Goal: Task Accomplishment & Management: Manage account settings

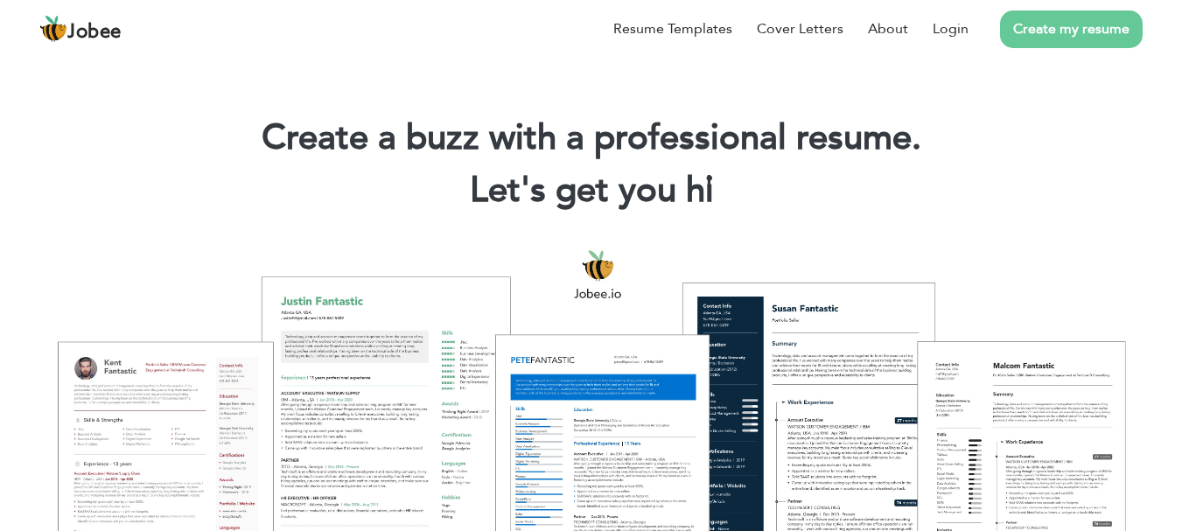
drag, startPoint x: 969, startPoint y: 26, endPoint x: 970, endPoint y: 80, distance: 53.4
click at [968, 29] on link "Login" at bounding box center [951, 28] width 36 height 21
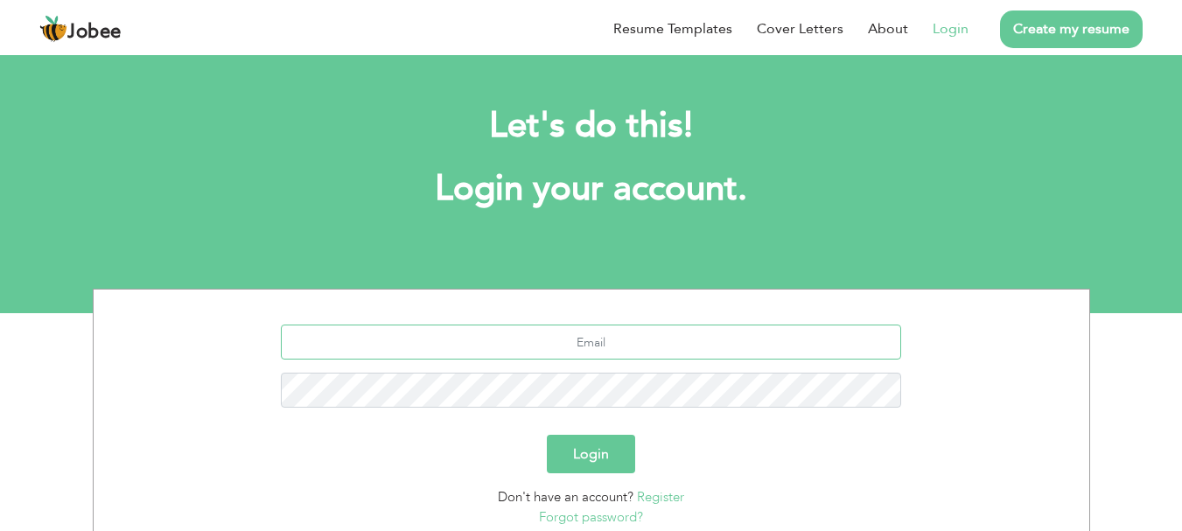
click at [527, 343] on input "text" at bounding box center [591, 342] width 620 height 35
type input "asiffkhan512@gmail.com"
click at [547, 435] on button "Login" at bounding box center [591, 454] width 88 height 39
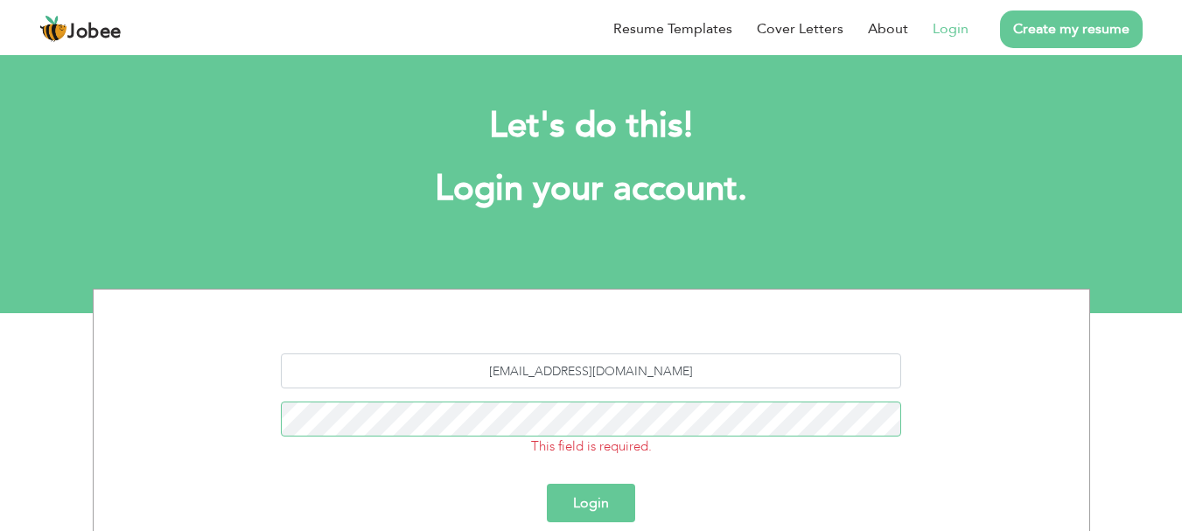
click at [547, 484] on button "Login" at bounding box center [591, 503] width 88 height 39
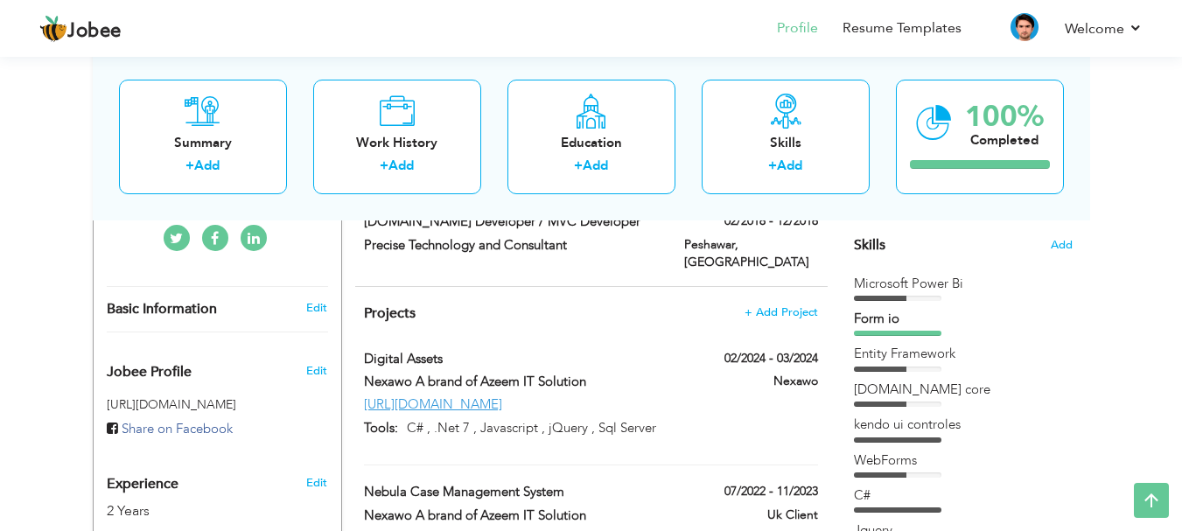
scroll to position [525, 0]
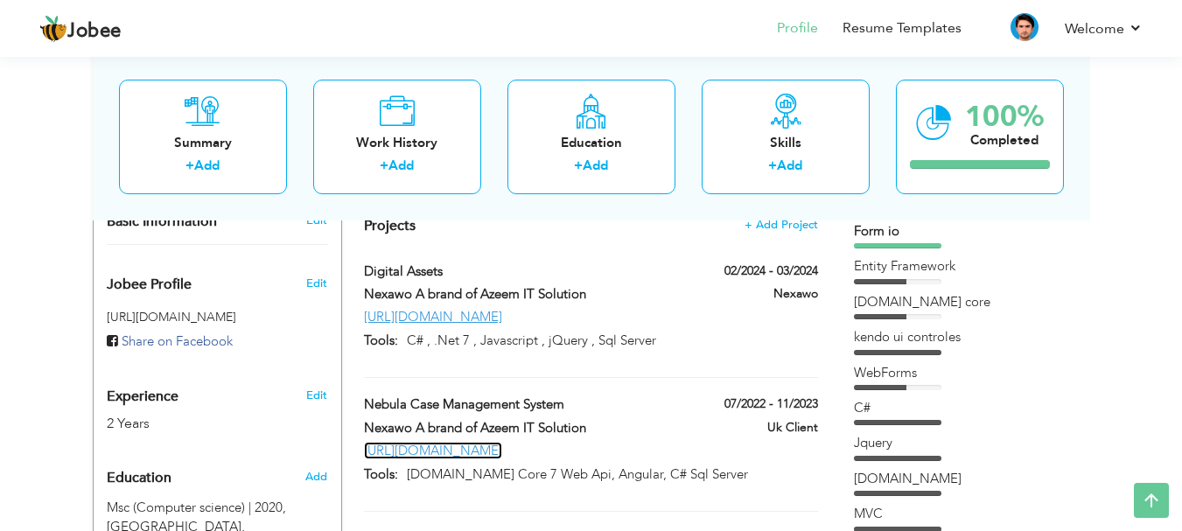
click at [452, 442] on link "[URL][DOMAIN_NAME]" at bounding box center [433, 451] width 138 height 18
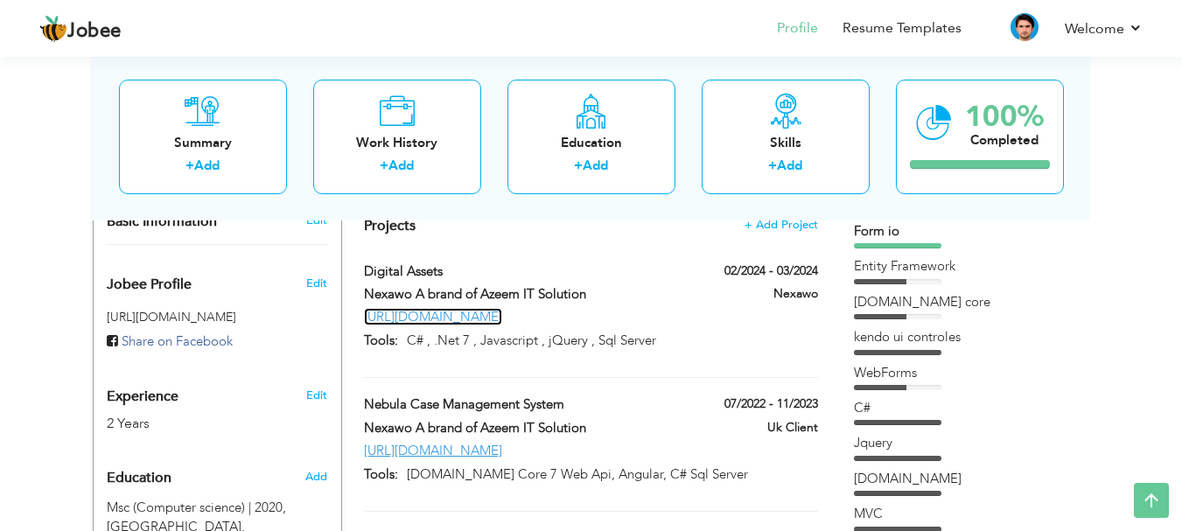
click at [451, 308] on link "[URL][DOMAIN_NAME]" at bounding box center [433, 317] width 138 height 18
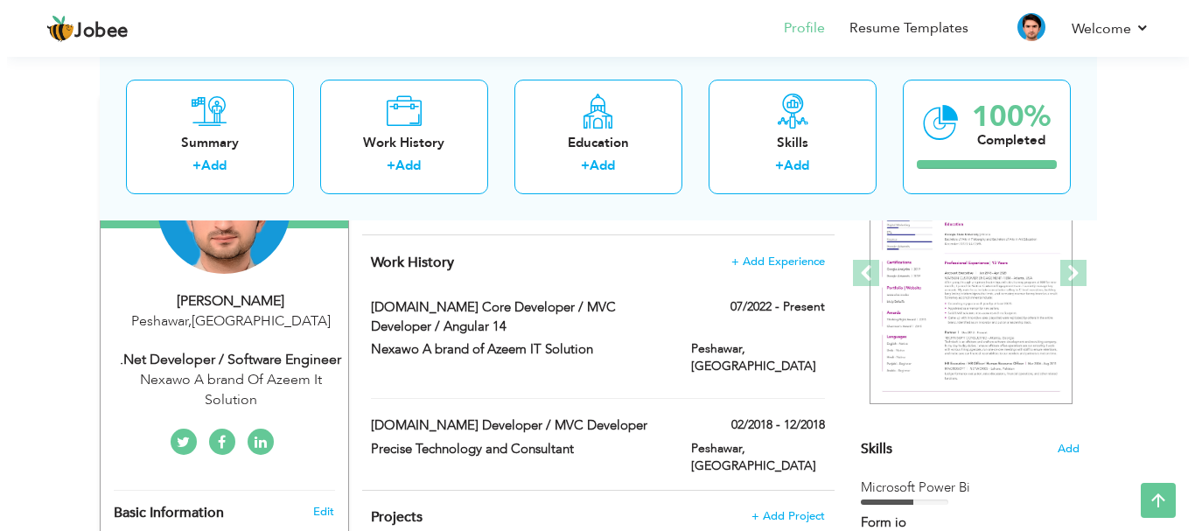
scroll to position [263, 0]
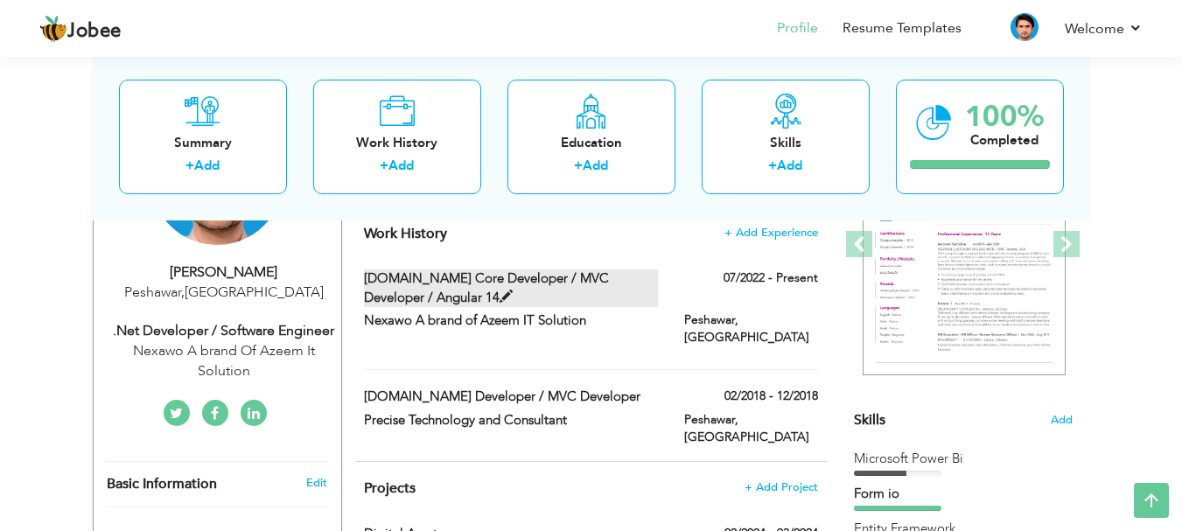
click at [500, 293] on span at bounding box center [506, 297] width 13 height 13
type input "[DOMAIN_NAME] Core Developer / MVC Developer / Angular 14"
type input "Nexawo A brand of Azeem IT Solution"
type input "07/2022"
type input "[GEOGRAPHIC_DATA]"
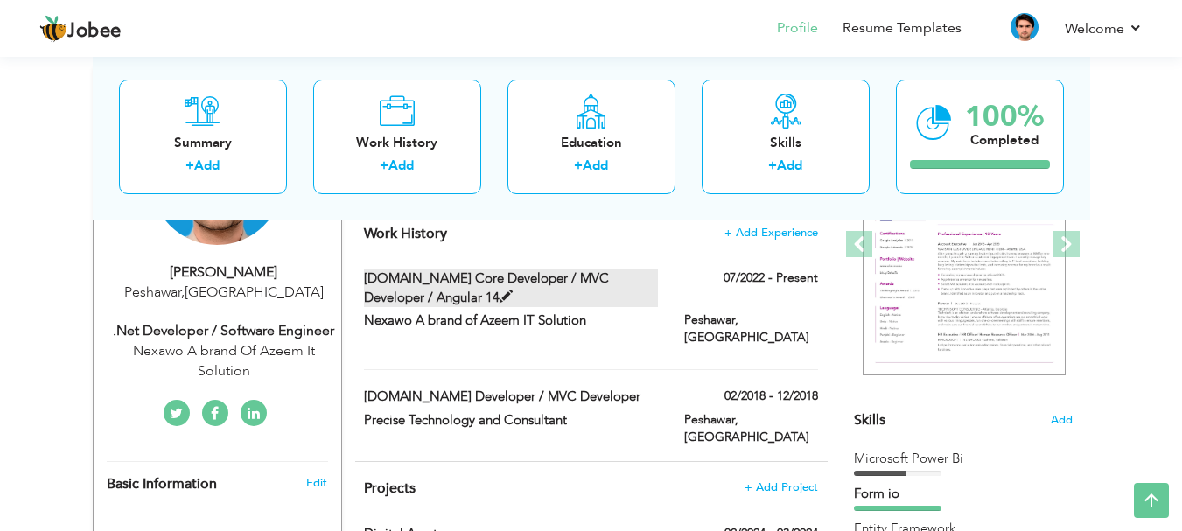
type input "Peshawar"
checkbox input "true"
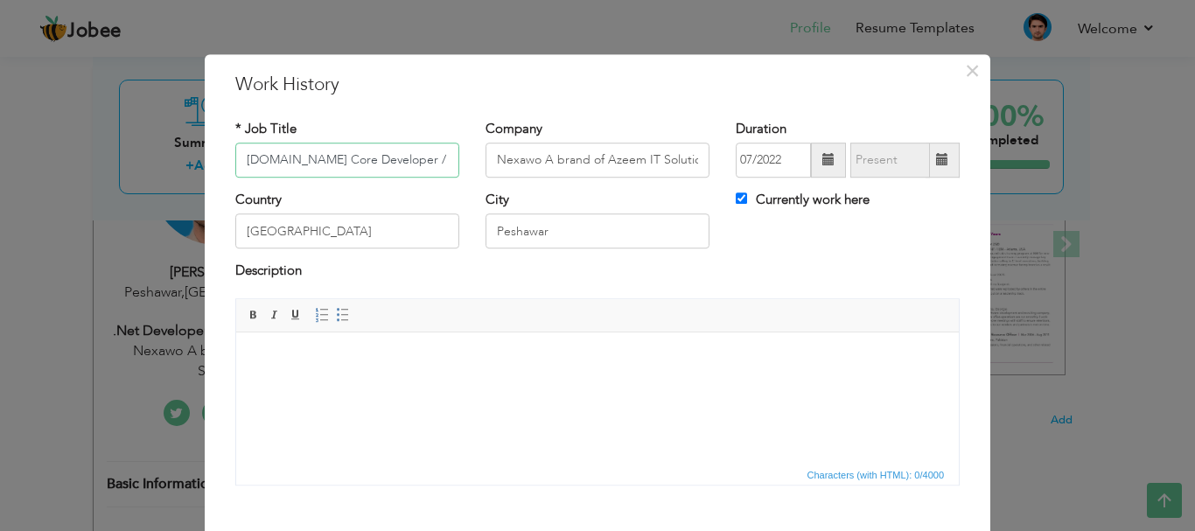
scroll to position [0, 101]
drag, startPoint x: 430, startPoint y: 159, endPoint x: 452, endPoint y: 159, distance: 21.9
click at [452, 159] on input "[DOMAIN_NAME] Core Developer / MVC Developer / Angular 14" at bounding box center [347, 160] width 224 height 35
drag, startPoint x: 438, startPoint y: 160, endPoint x: 452, endPoint y: 244, distance: 85.2
click at [438, 161] on input "[DOMAIN_NAME] Core Developer / MVC Developer / Angular 16" at bounding box center [347, 160] width 224 height 35
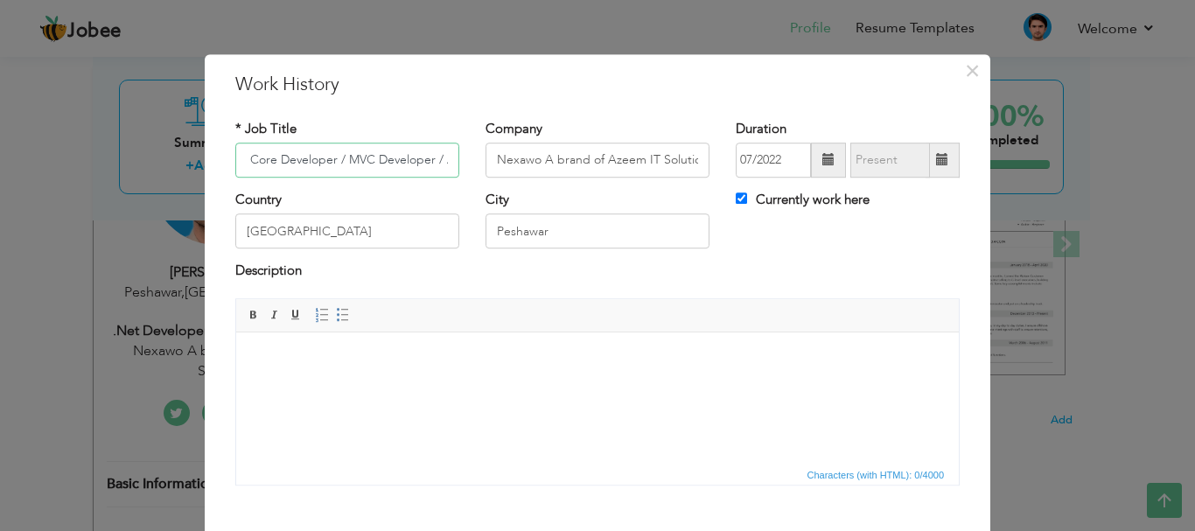
drag, startPoint x: 436, startPoint y: 156, endPoint x: 445, endPoint y: 227, distance: 71.4
click at [437, 156] on input "[DOMAIN_NAME] Core Developer / MVC Developer / Angular 15" at bounding box center [347, 160] width 224 height 35
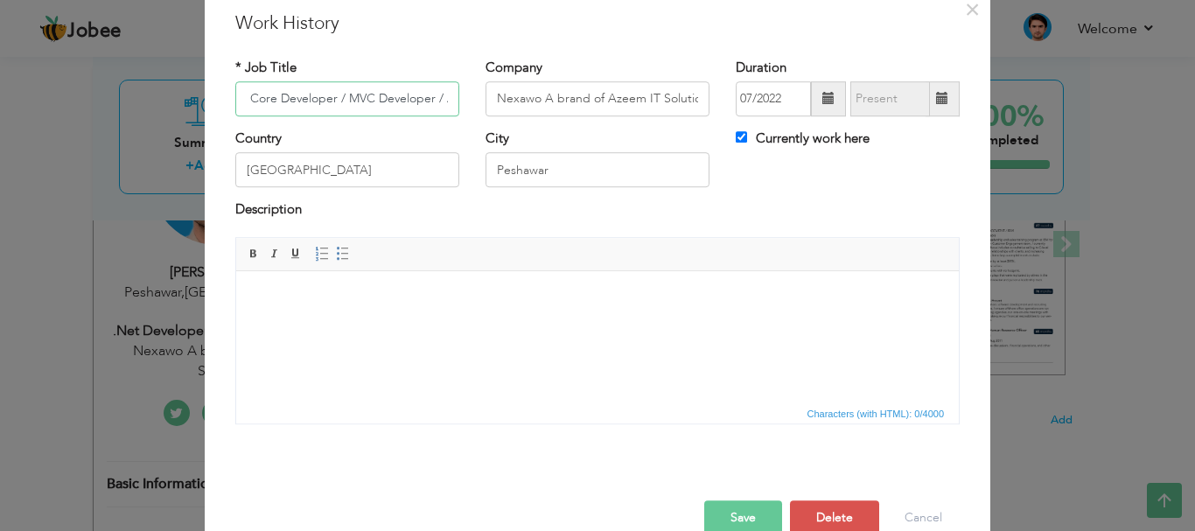
scroll to position [96, 0]
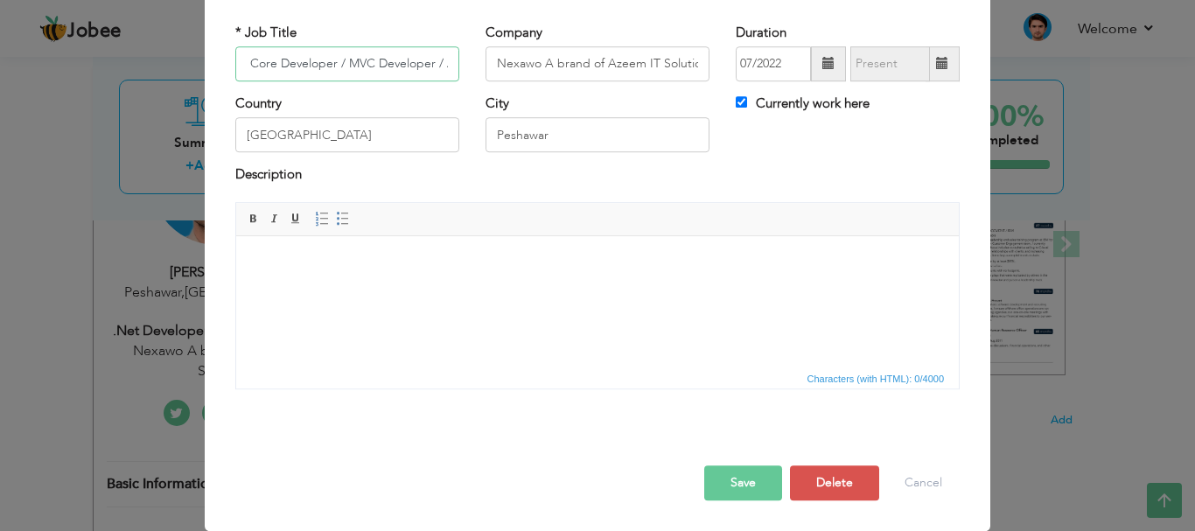
type input "[DOMAIN_NAME] Core Developer / MVC Developer / Angular 16"
click at [727, 480] on button "Save" at bounding box center [743, 483] width 78 height 35
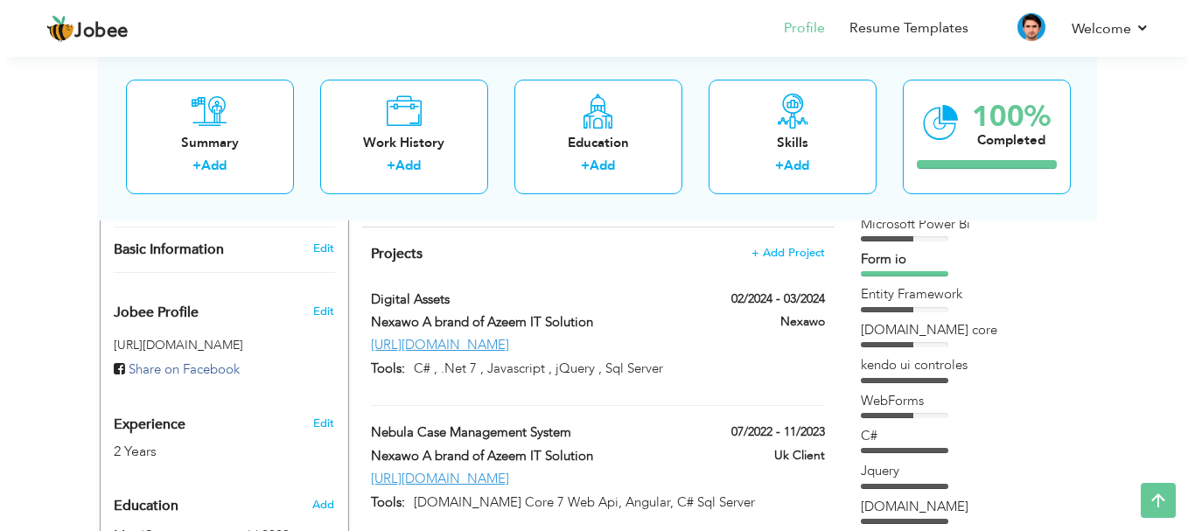
scroll to position [525, 0]
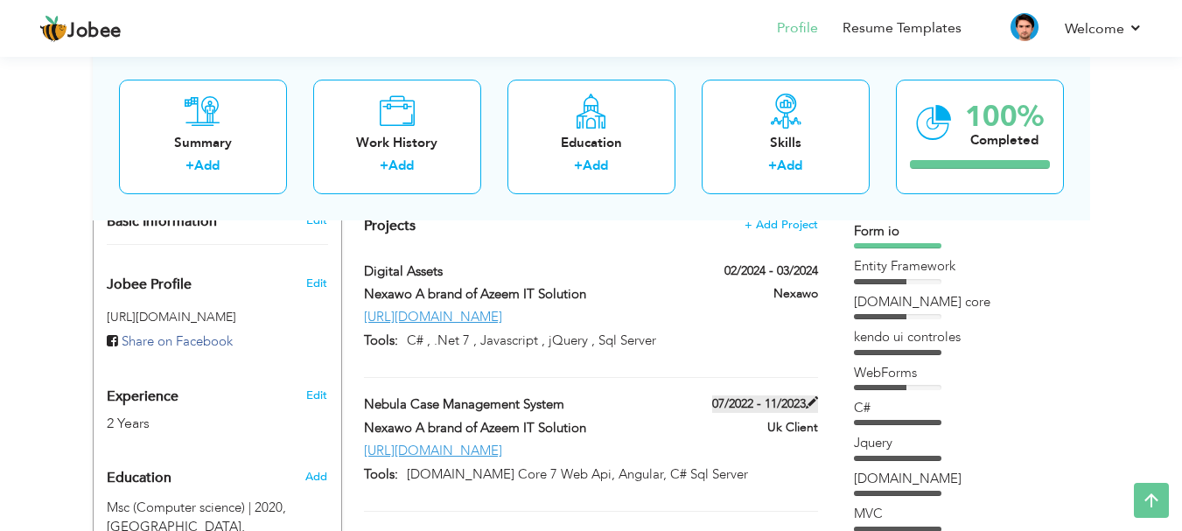
click at [809, 396] on span at bounding box center [812, 402] width 12 height 12
type input "Nebula Case Management System"
type input "Nexawo A brand of Azeem IT Solution"
type input "07/2022"
type input "11/2023"
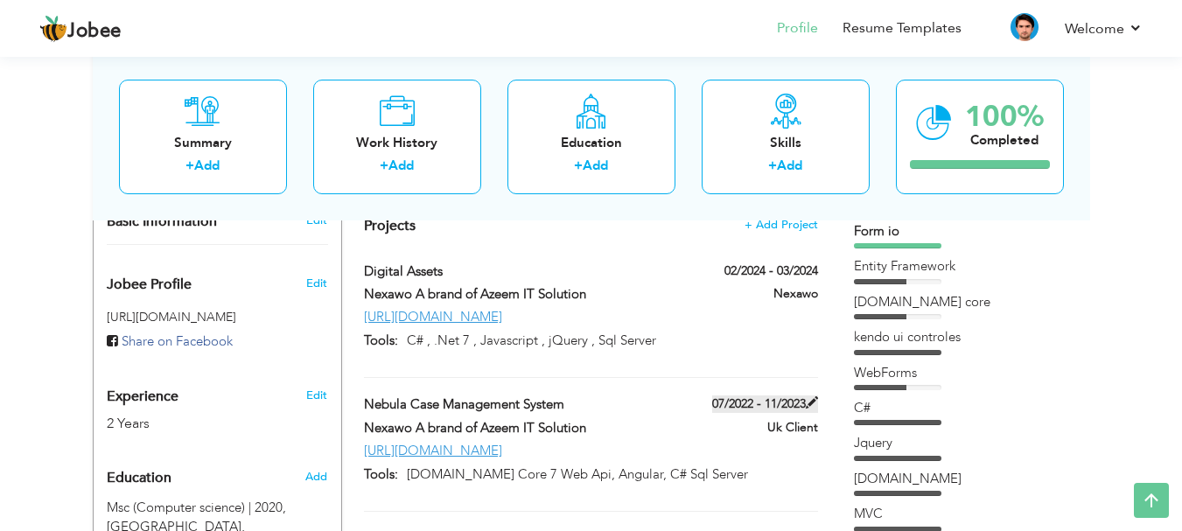
type input "[URL][DOMAIN_NAME]"
type input "[DOMAIN_NAME] Core 7 Web Api, Angular, C# Sql Server"
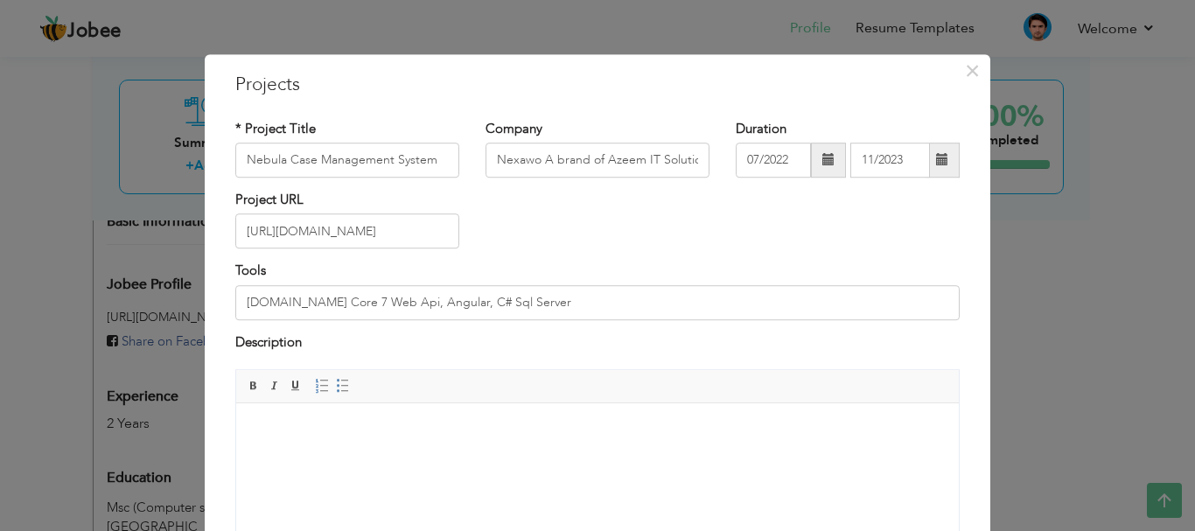
click at [942, 160] on span at bounding box center [943, 160] width 34 height 35
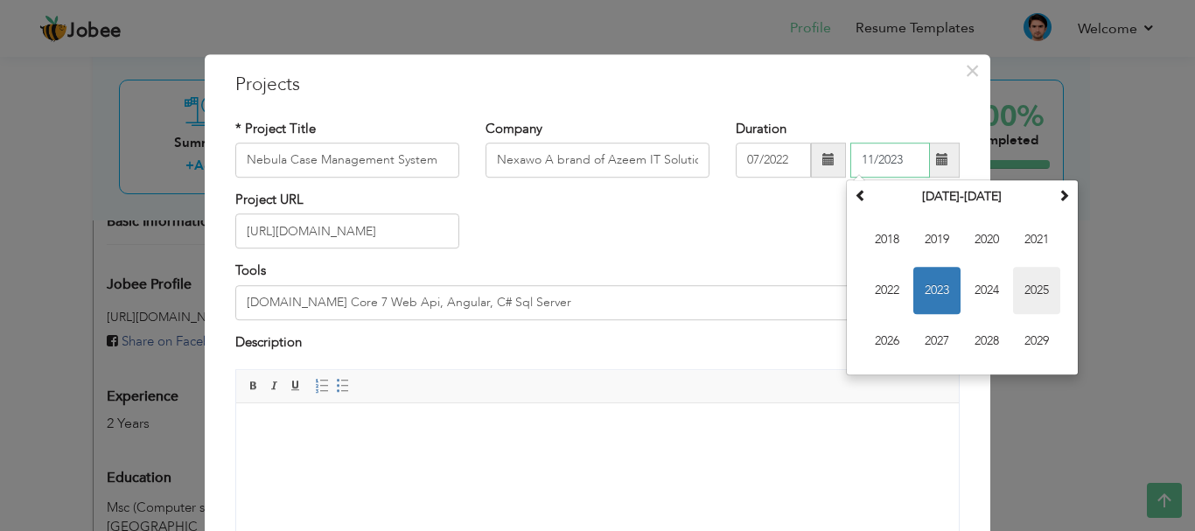
click at [1040, 287] on span "2025" at bounding box center [1036, 290] width 47 height 47
click at [939, 291] on span "Jun" at bounding box center [937, 290] width 47 height 47
type input "06/2025"
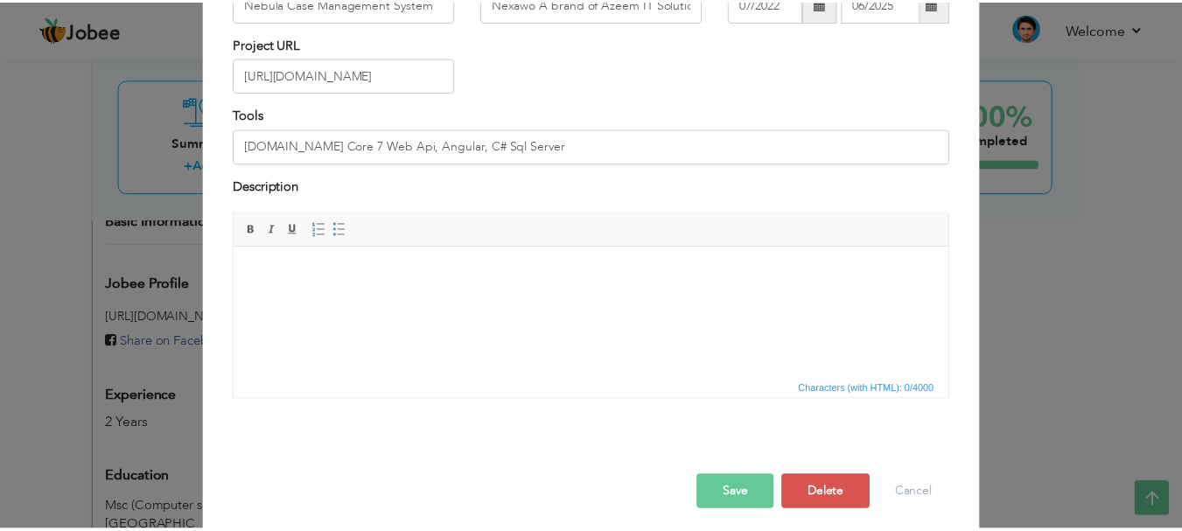
scroll to position [167, 0]
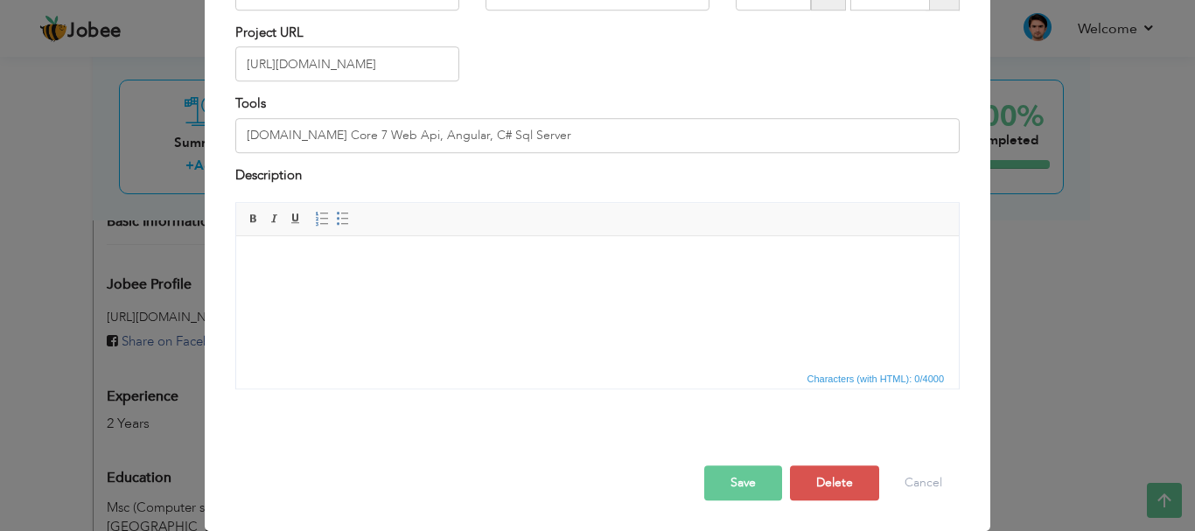
drag, startPoint x: 743, startPoint y: 478, endPoint x: 718, endPoint y: 466, distance: 27.0
click at [742, 479] on button "Save" at bounding box center [743, 483] width 78 height 35
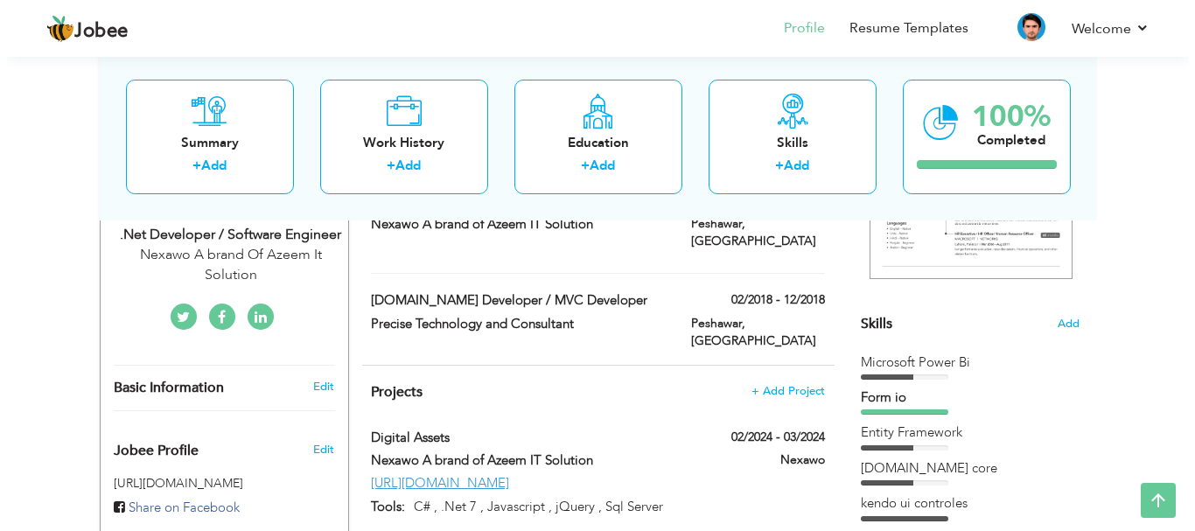
scroll to position [346, 0]
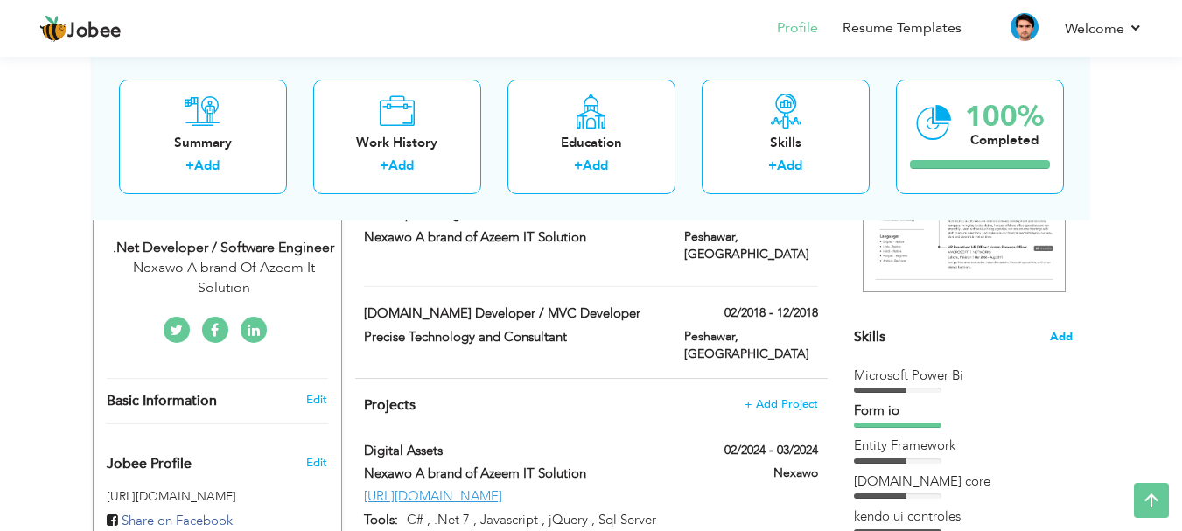
click at [1068, 340] on span "Add" at bounding box center [1061, 337] width 23 height 17
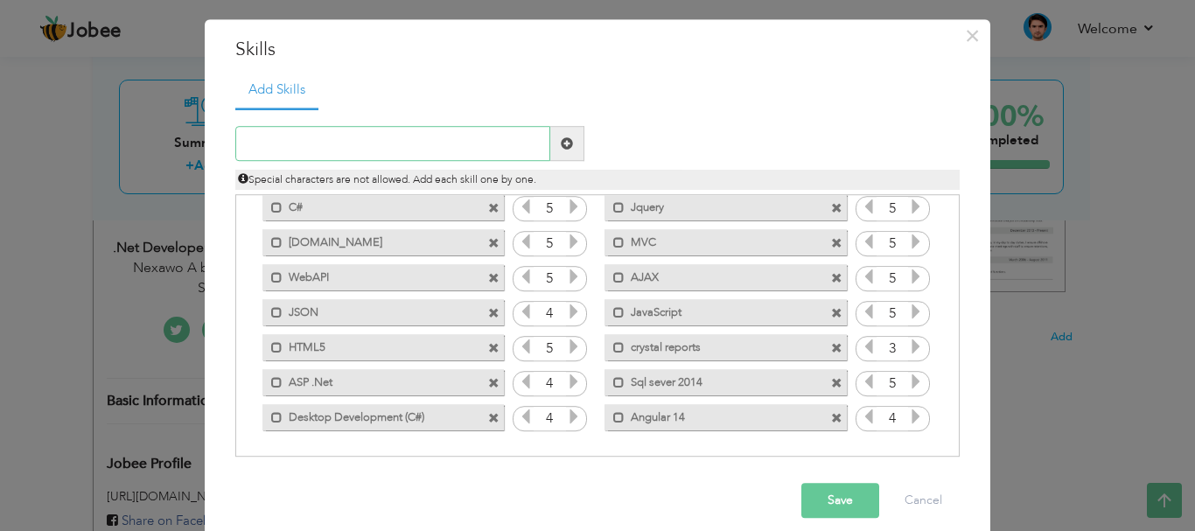
scroll to position [53, 0]
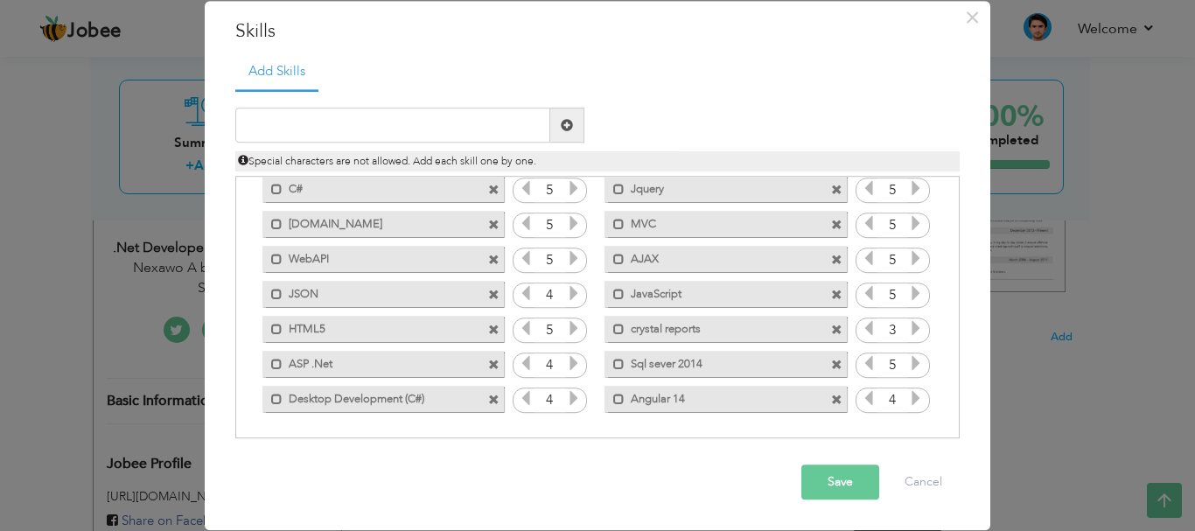
click at [731, 395] on label "Angular 14" at bounding box center [713, 397] width 177 height 22
click at [690, 402] on label "Angular 14" at bounding box center [715, 397] width 174 height 22
click at [665, 399] on label "Angular 14" at bounding box center [713, 397] width 177 height 22
click at [831, 398] on span at bounding box center [836, 400] width 11 height 11
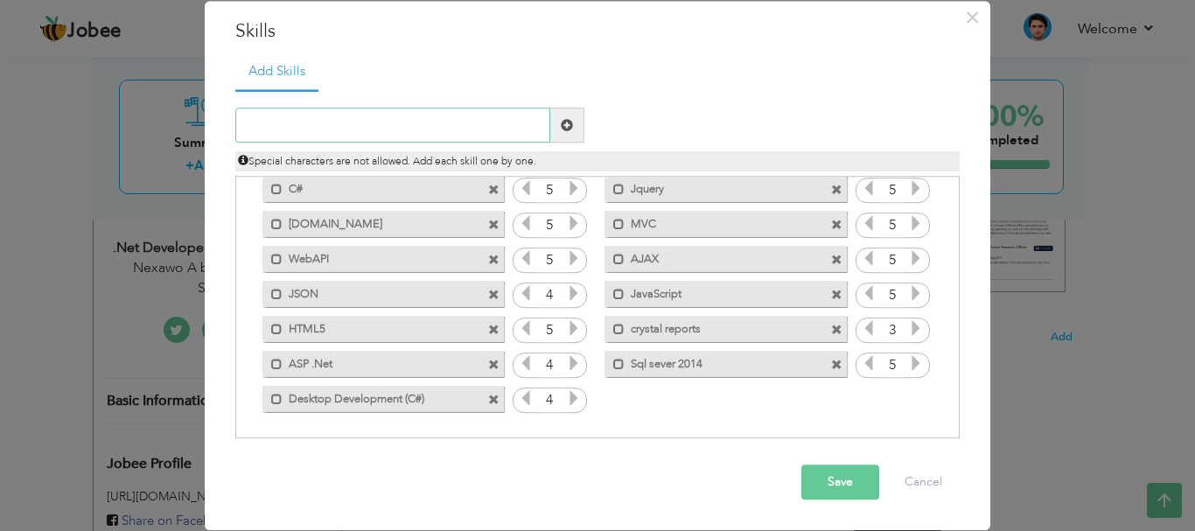
click at [535, 122] on input "text" at bounding box center [392, 126] width 315 height 35
type input "angular 16"
click at [563, 120] on span at bounding box center [567, 125] width 12 height 12
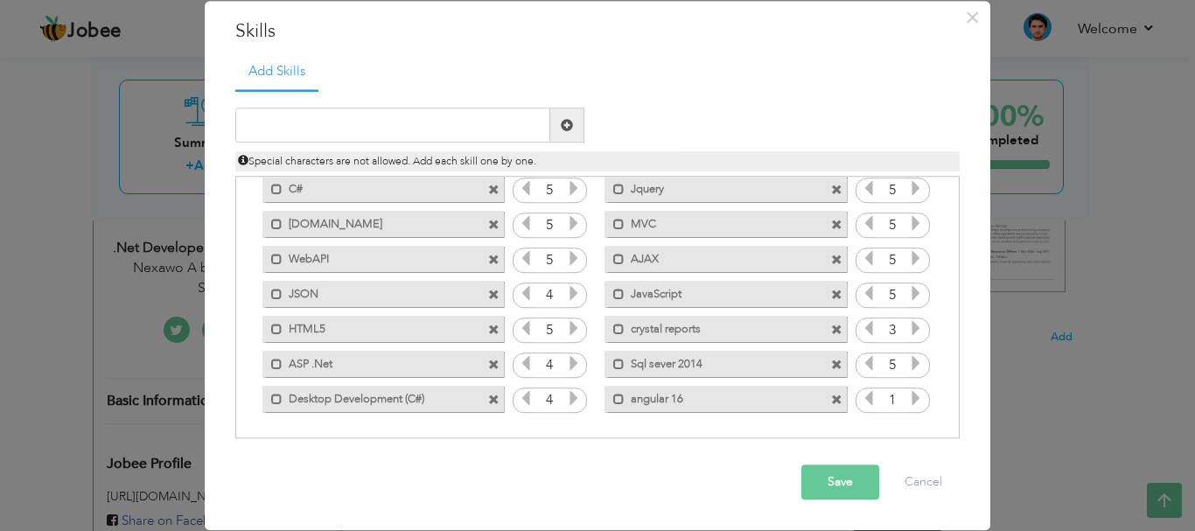
click at [908, 396] on icon at bounding box center [916, 399] width 16 height 16
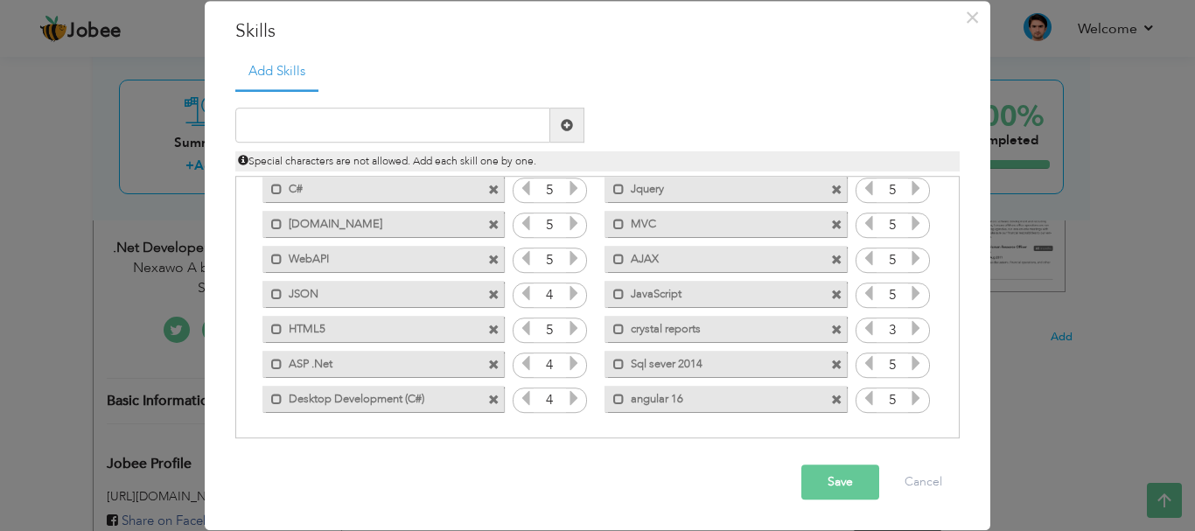
click at [566, 295] on icon at bounding box center [574, 294] width 16 height 16
click at [566, 361] on icon at bounding box center [574, 364] width 16 height 16
drag, startPoint x: 816, startPoint y: 487, endPoint x: 798, endPoint y: 477, distance: 20.7
click at [816, 487] on button "Save" at bounding box center [841, 483] width 78 height 35
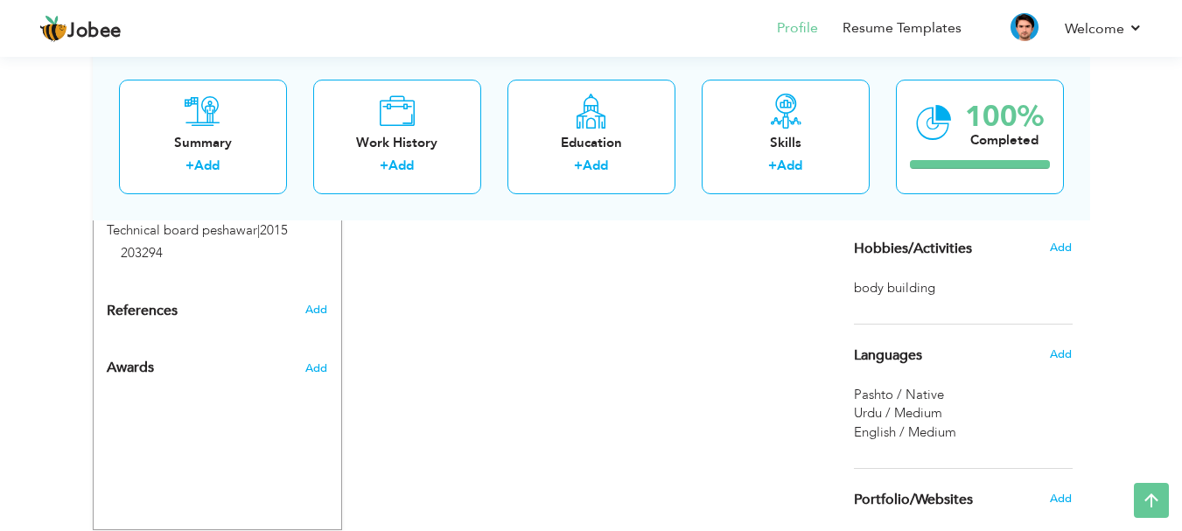
scroll to position [1294, 0]
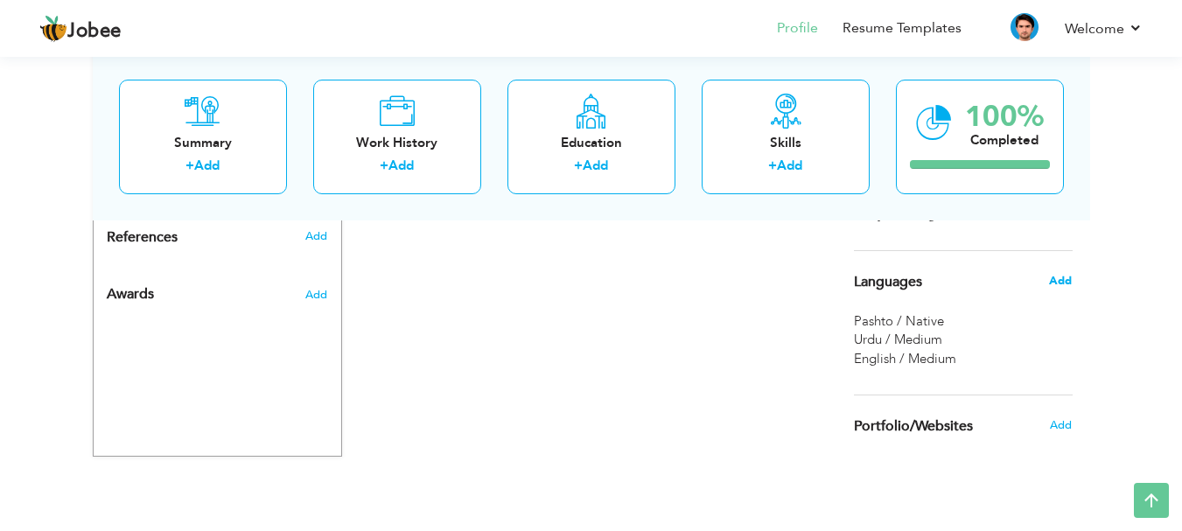
click at [1064, 279] on span "Add" at bounding box center [1060, 281] width 23 height 16
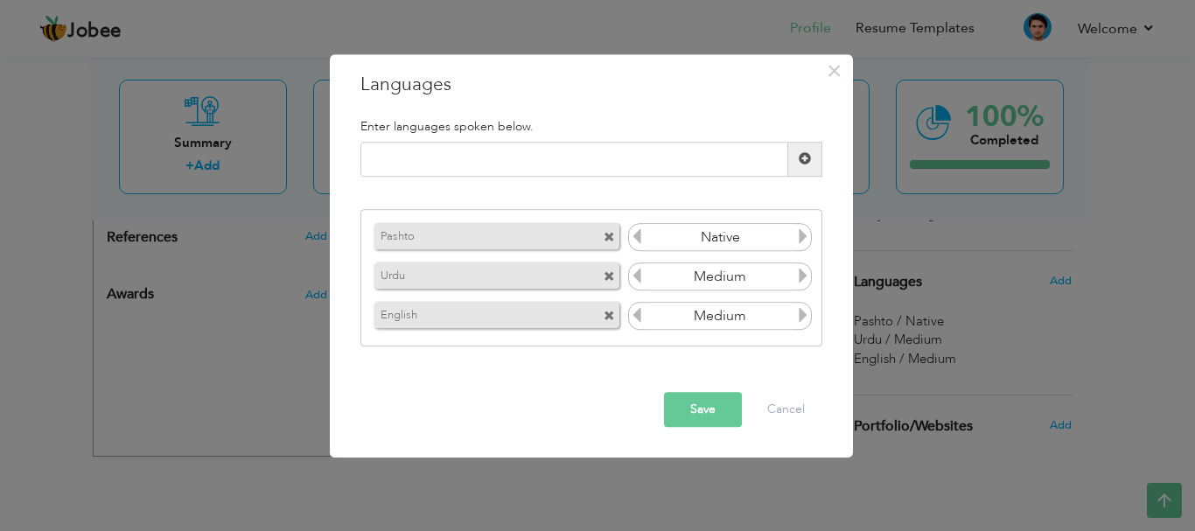
click at [804, 277] on icon at bounding box center [803, 277] width 16 height 16
click at [800, 318] on icon at bounding box center [803, 316] width 16 height 16
click at [645, 318] on input "Medium" at bounding box center [720, 317] width 151 height 26
click at [641, 318] on icon at bounding box center [637, 316] width 16 height 16
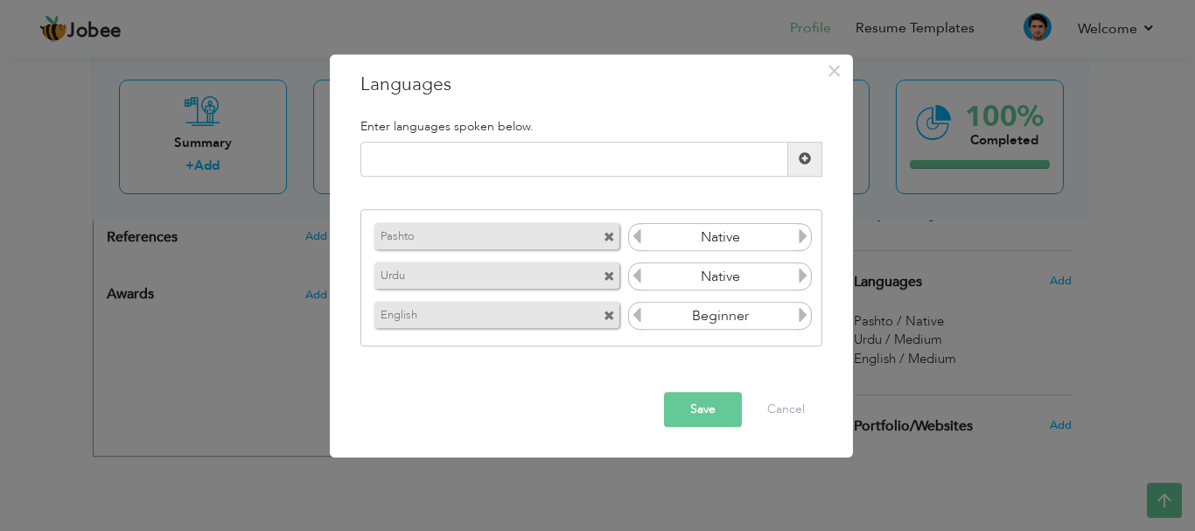
click at [802, 312] on icon at bounding box center [803, 316] width 16 height 16
click at [710, 404] on button "Save" at bounding box center [703, 409] width 78 height 35
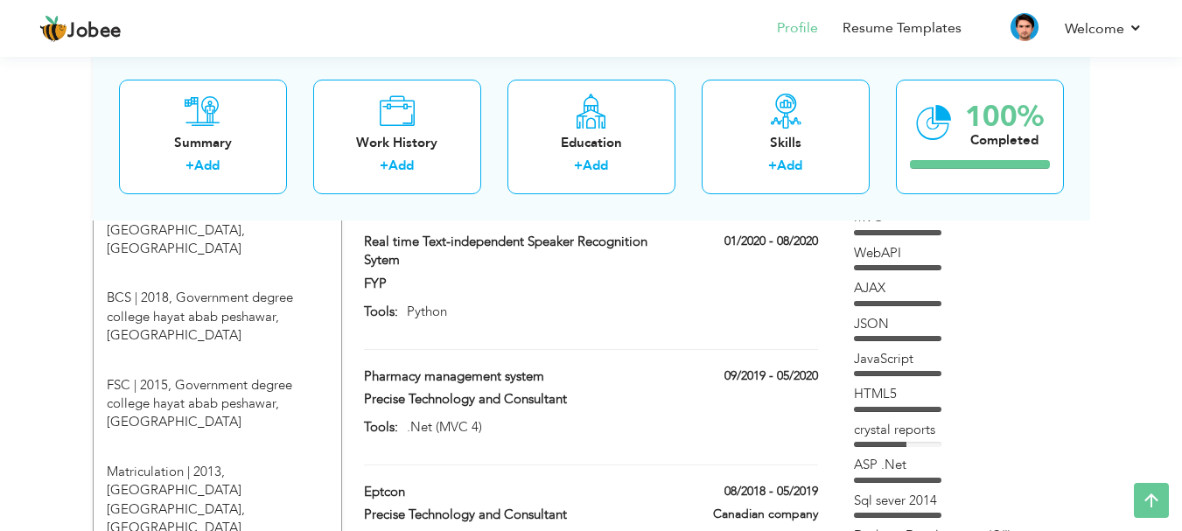
scroll to position [830, 0]
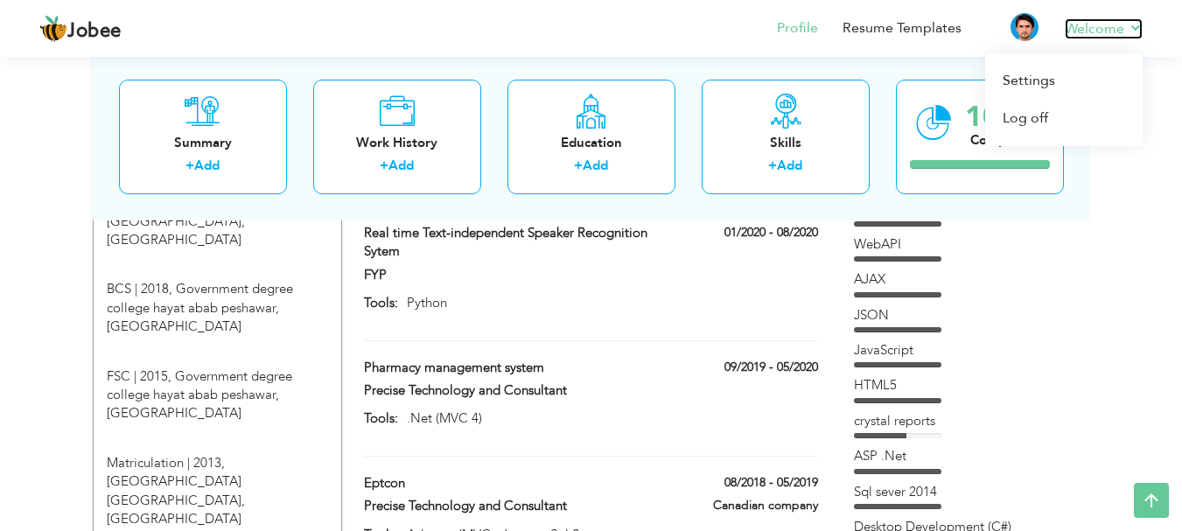
click at [1094, 26] on link "Welcome" at bounding box center [1104, 28] width 78 height 21
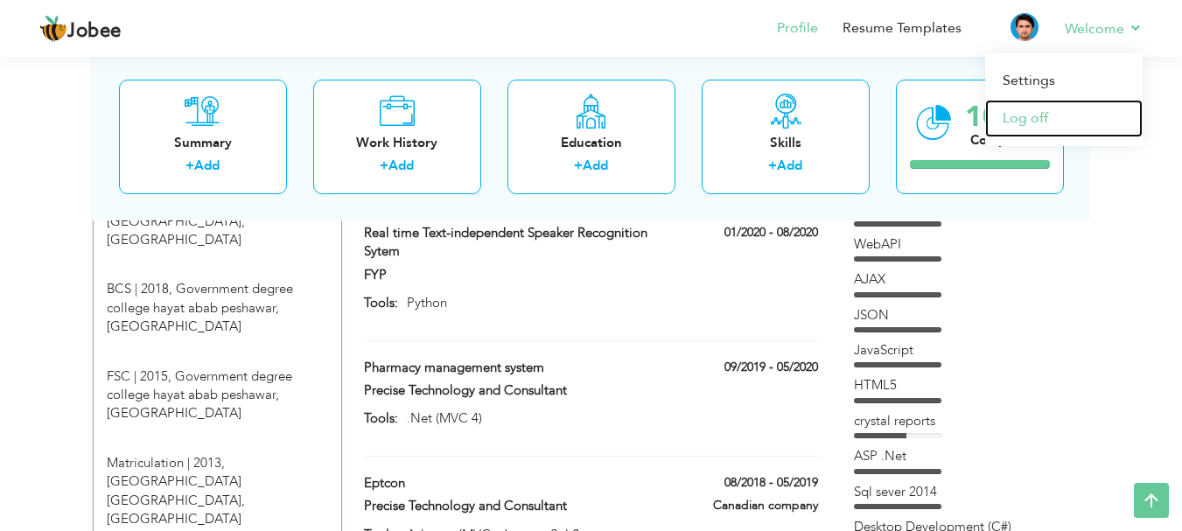
click at [1017, 118] on link "Log off" at bounding box center [1064, 119] width 158 height 38
